Goal: Find specific page/section: Find specific page/section

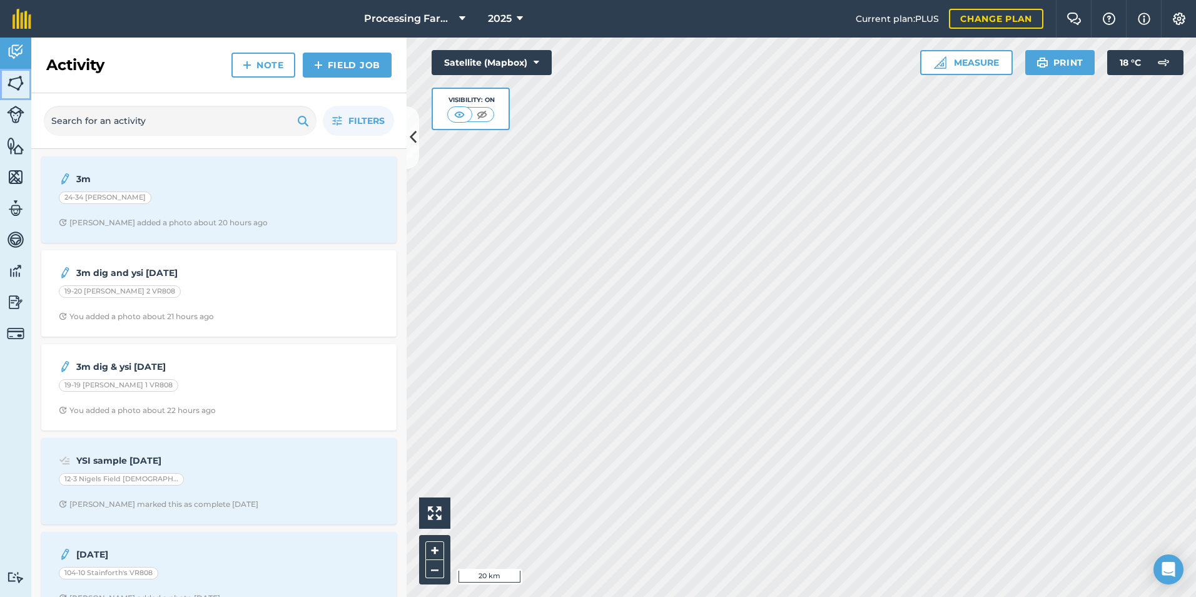
click at [19, 83] on img at bounding box center [16, 83] width 18 height 19
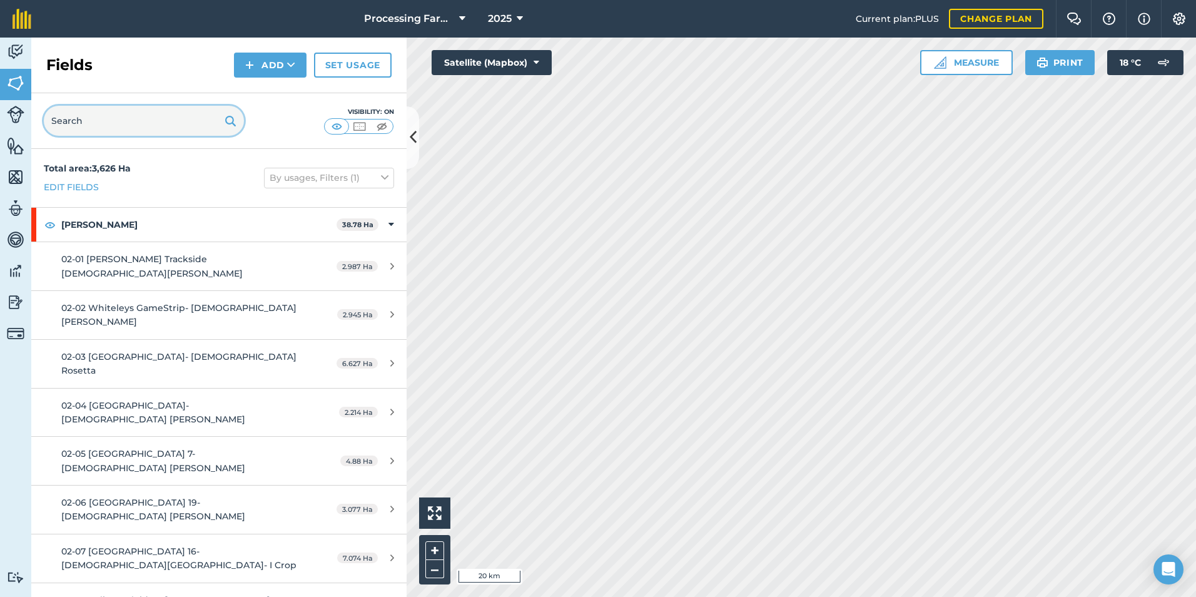
click at [159, 127] on input "text" at bounding box center [144, 121] width 200 height 30
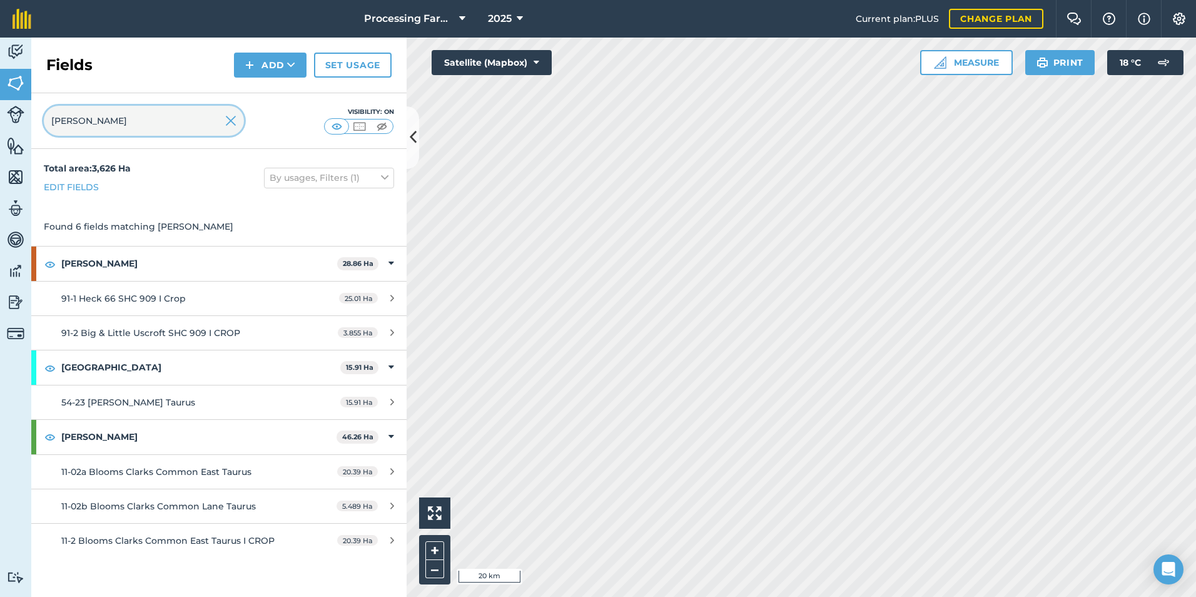
type input "[PERSON_NAME]"
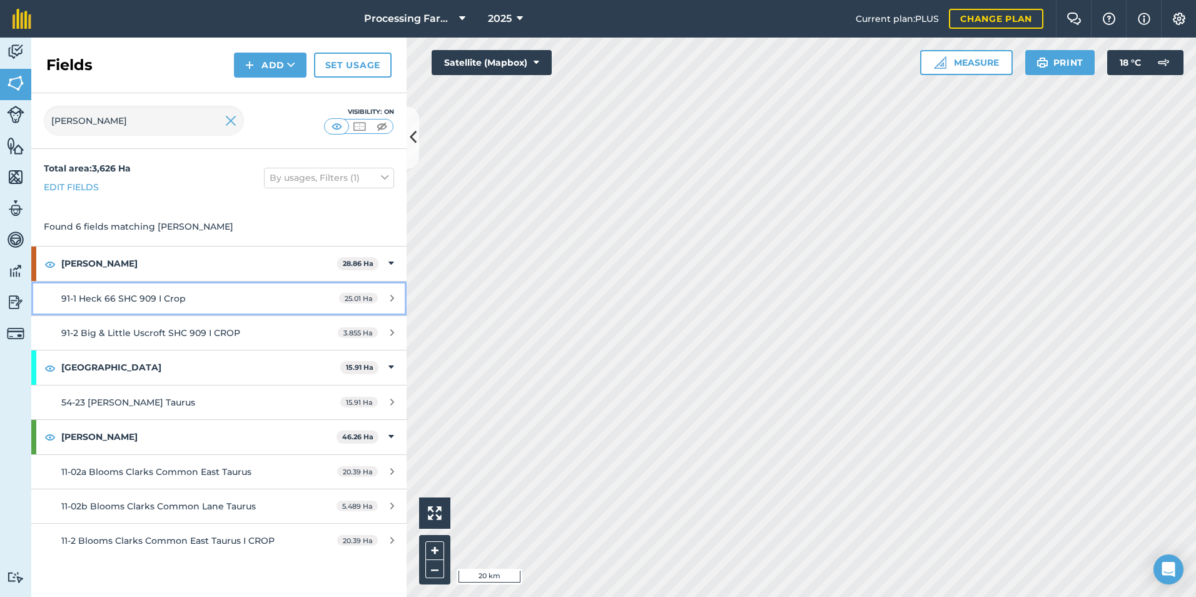
click at [196, 305] on div "91-1 Heck 66 SHC 909 I Crop" at bounding box center [178, 299] width 235 height 14
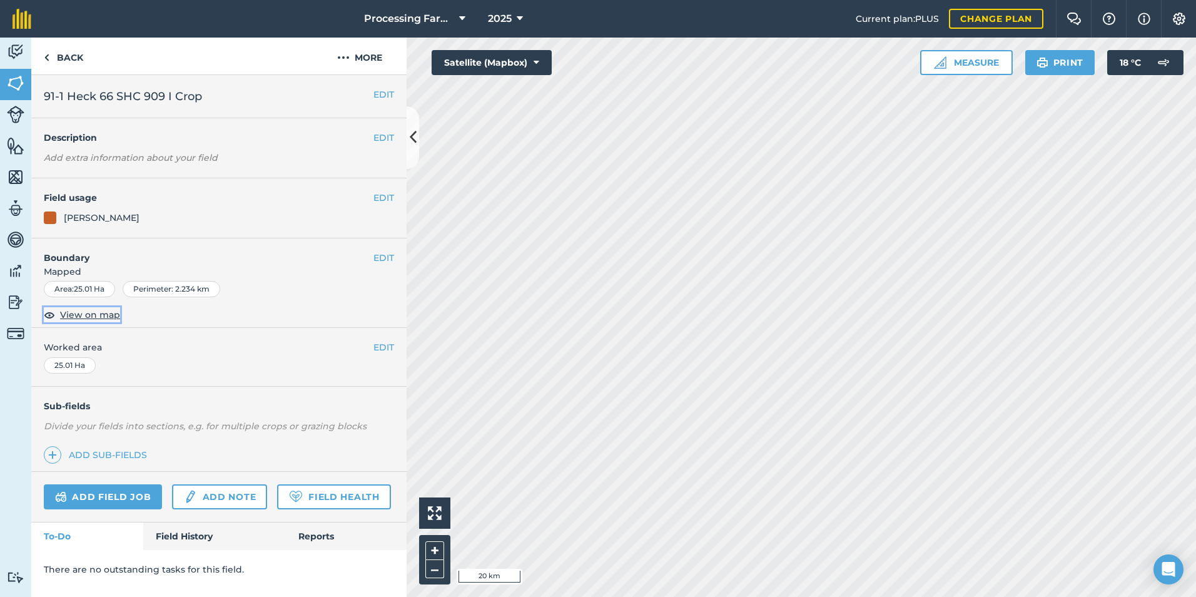
click at [74, 317] on span "View on map" at bounding box center [90, 315] width 60 height 14
